Goal: Information Seeking & Learning: Learn about a topic

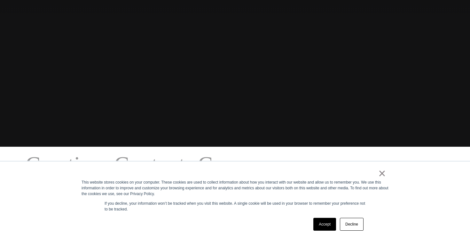
scroll to position [115, 0]
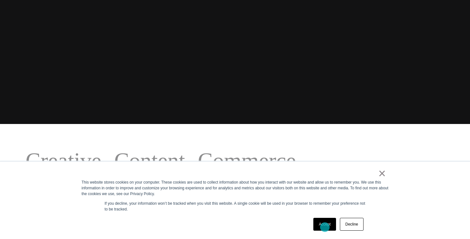
click at [325, 227] on link "Accept" at bounding box center [325, 224] width 23 height 13
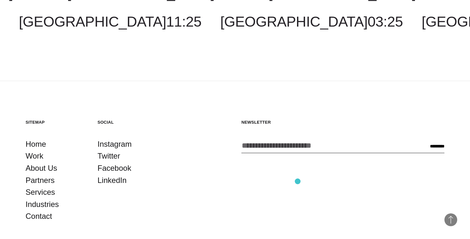
scroll to position [1760, 0]
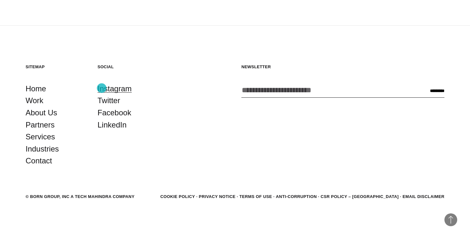
click at [102, 88] on link "Instagram" at bounding box center [115, 89] width 34 height 12
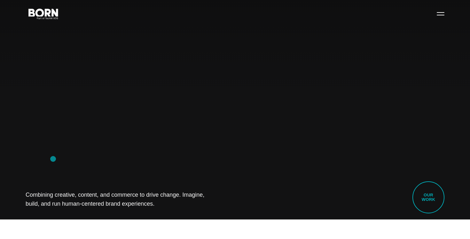
scroll to position [0, 0]
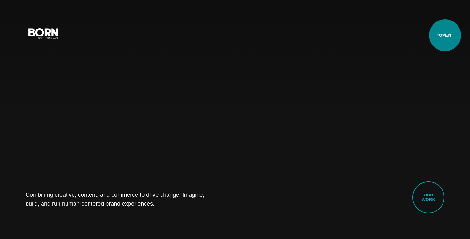
click at [446, 35] on button "Primary Menu" at bounding box center [440, 32] width 15 height 13
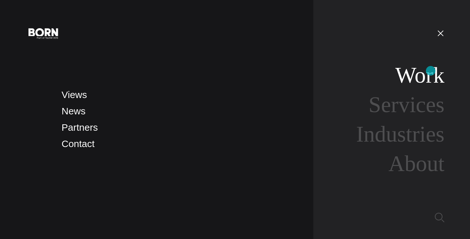
click at [431, 71] on link "Work" at bounding box center [420, 75] width 49 height 25
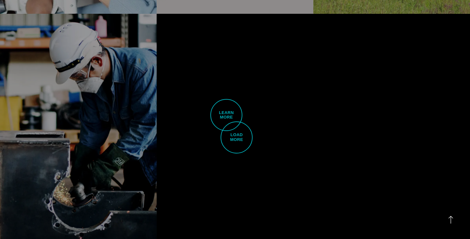
scroll to position [1612, 0]
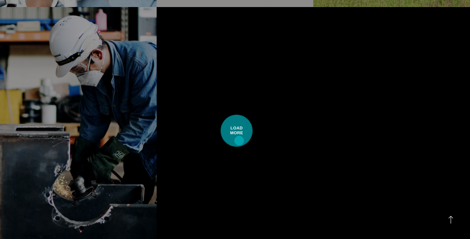
click at [239, 140] on span "Load More" at bounding box center [237, 131] width 32 height 32
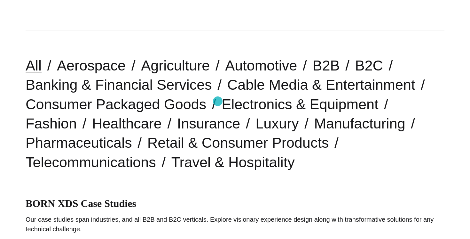
scroll to position [0, 0]
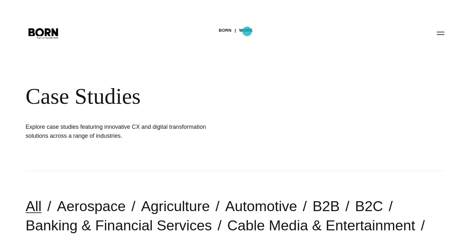
click at [247, 31] on link "Work" at bounding box center [246, 31] width 14 height 10
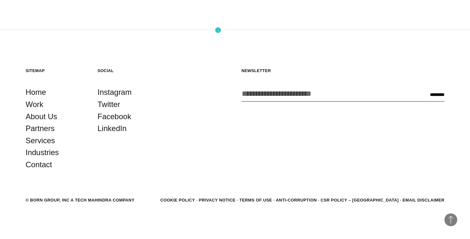
scroll to position [1987, 0]
